Goal: Task Accomplishment & Management: Complete application form

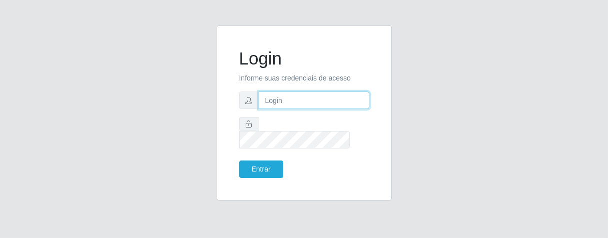
click at [275, 107] on input "text" at bounding box center [314, 101] width 111 height 18
type input "[PERSON_NAME]"
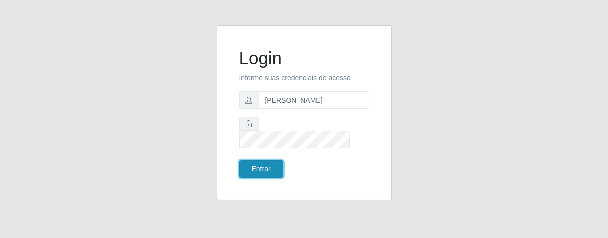
click at [265, 161] on button "Entrar" at bounding box center [261, 170] width 44 height 18
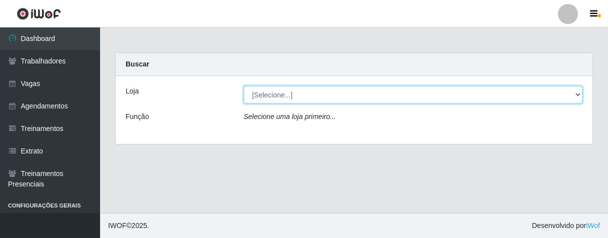
click at [575, 94] on select "[Selecione...] Superbox [GEOGRAPHIC_DATA] - Bessa" at bounding box center [413, 95] width 339 height 18
select select "206"
click at [244, 86] on select "[Selecione...] Superbox [GEOGRAPHIC_DATA] - Bessa" at bounding box center [413, 95] width 339 height 18
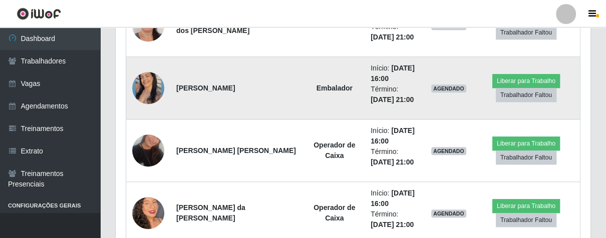
scroll to position [498, 0]
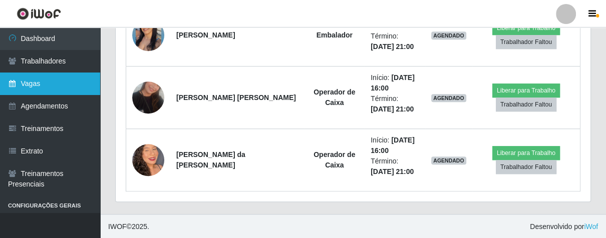
click at [62, 79] on link "Vagas" at bounding box center [50, 84] width 100 height 23
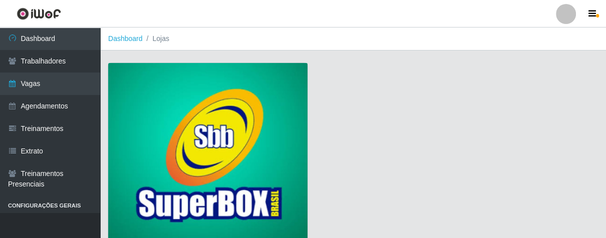
click at [207, 132] on img at bounding box center [207, 153] width 199 height 181
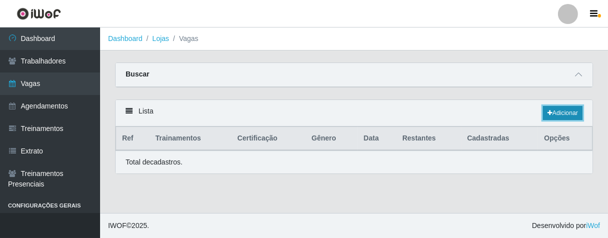
click at [560, 119] on link "Adicionar" at bounding box center [563, 113] width 40 height 14
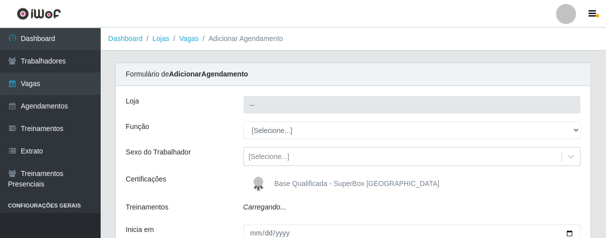
type input "Superbox [GEOGRAPHIC_DATA] - Bessa"
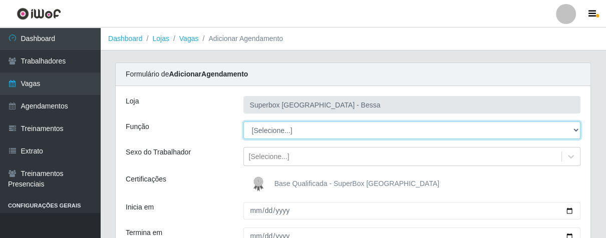
drag, startPoint x: 574, startPoint y: 131, endPoint x: 568, endPoint y: 131, distance: 5.5
click at [573, 131] on select "[Selecione...] ASG ASG + ASG ++ Embalador Embalador + Embalador ++ Operador de …" at bounding box center [411, 131] width 337 height 18
select select "1"
click at [243, 122] on select "[Selecione...] ASG ASG + ASG ++ Embalador Embalador + Embalador ++ Operador de …" at bounding box center [411, 131] width 337 height 18
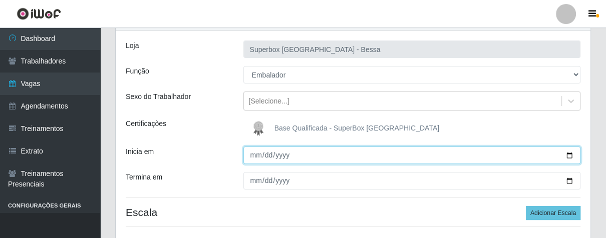
click at [253, 153] on input "Inicia em" at bounding box center [411, 156] width 337 height 18
type input "[DATE]"
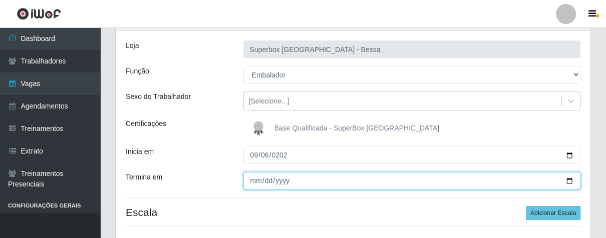
click at [252, 176] on input "Termina em" at bounding box center [411, 181] width 337 height 18
type input "[DATE]"
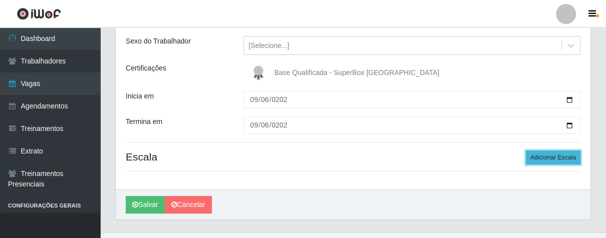
click at [543, 156] on button "Adicionar Escala" at bounding box center [553, 158] width 55 height 14
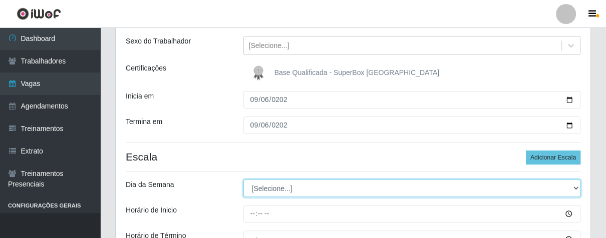
click at [571, 186] on select "[Selecione...] Segunda Terça Quarta Quinta Sexta Sábado Domingo" at bounding box center [411, 189] width 337 height 18
select select "6"
click at [243, 180] on select "[Selecione...] Segunda Terça Quarta Quinta Sexta Sábado Domingo" at bounding box center [411, 189] width 337 height 18
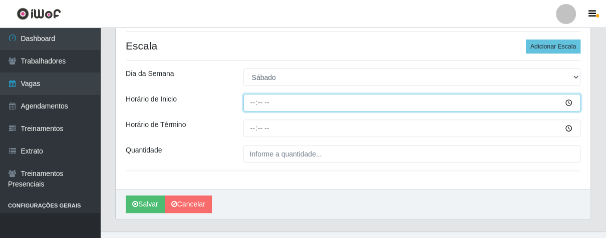
click at [250, 103] on input "Horário de Inicio" at bounding box center [411, 103] width 337 height 18
type input "16:00"
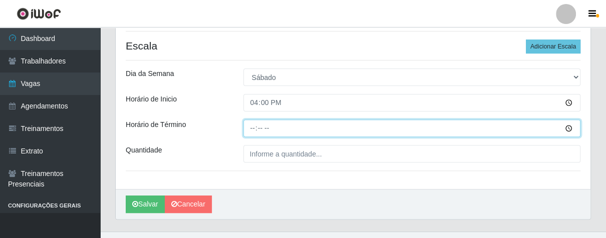
click at [253, 133] on input "Horário de Término" at bounding box center [411, 129] width 337 height 18
type input "21:00"
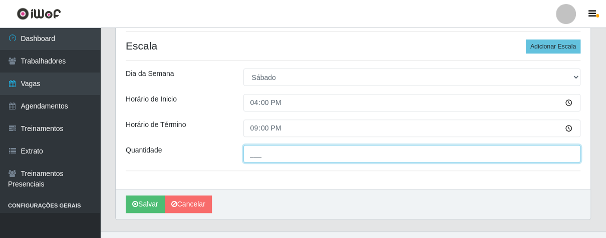
click at [264, 149] on input "___" at bounding box center [411, 154] width 337 height 18
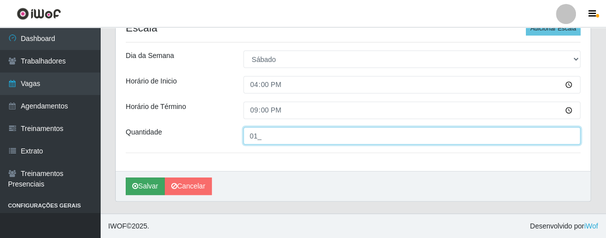
type input "01_"
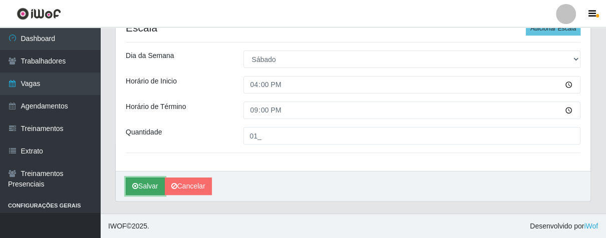
click at [144, 183] on button "Salvar" at bounding box center [145, 187] width 39 height 18
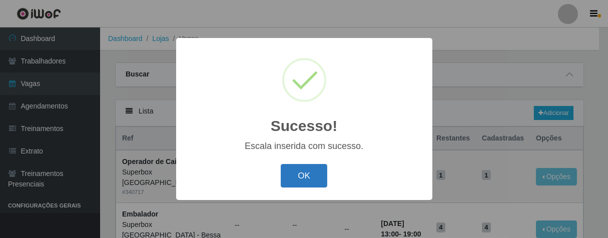
click at [313, 182] on button "OK" at bounding box center [304, 176] width 47 height 24
